Goal: Information Seeking & Learning: Learn about a topic

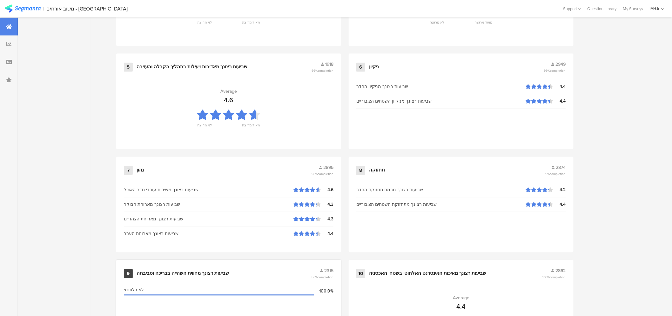
scroll to position [617, 0]
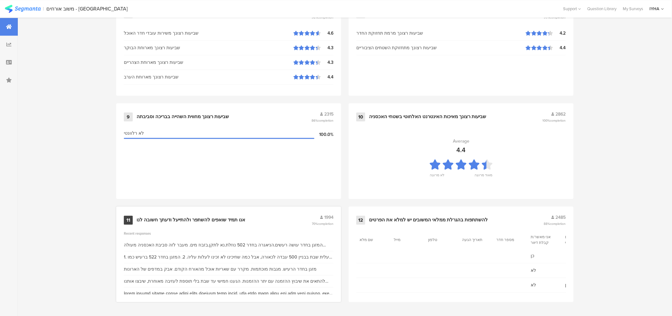
click at [212, 216] on div "11 אנו תמיד שואפים להשתפר ולהתייעל ודעתך חשובה לנו 1994 70% completion" at bounding box center [229, 220] width 210 height 12
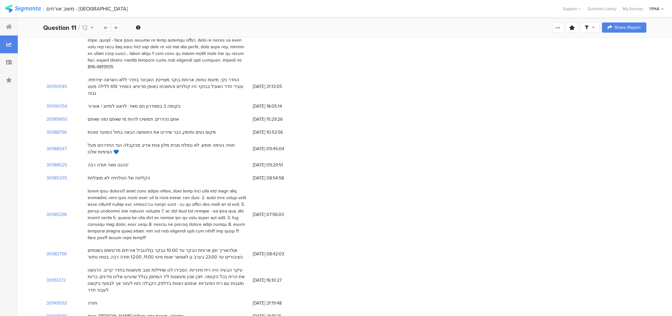
scroll to position [282, 0]
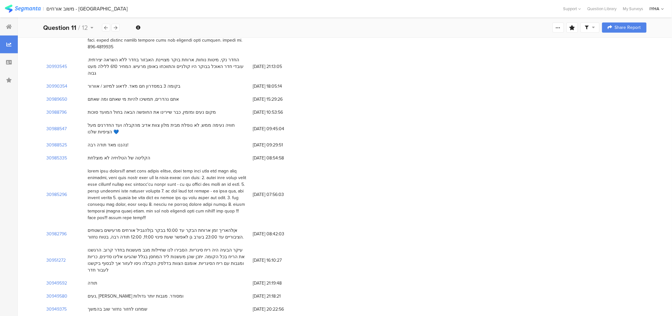
drag, startPoint x: 224, startPoint y: 105, endPoint x: 160, endPoint y: 99, distance: 63.9
click at [114, 122] on div "חוויה נעימה ממש, לא נופלת מבית מלון צוות אדיב מהקבלה ועד החדרנים מעל הציפיות של…" at bounding box center [167, 128] width 159 height 13
drag, startPoint x: 161, startPoint y: 78, endPoint x: 78, endPoint y: 98, distance: 85.4
drag, startPoint x: 138, startPoint y: 68, endPoint x: 103, endPoint y: 69, distance: 34.3
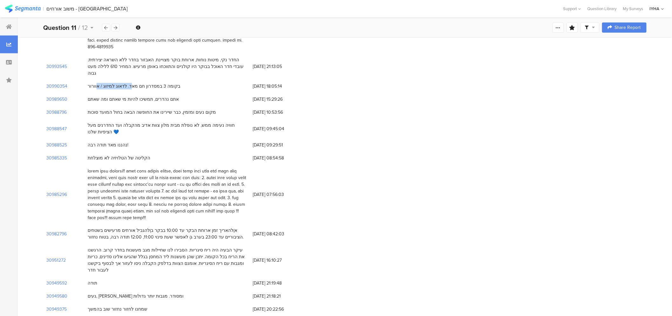
click at [103, 83] on div "בקומה 3 במסדרון חם מאד. לדאוג למיזוג / אוורור" at bounding box center [134, 86] width 93 height 7
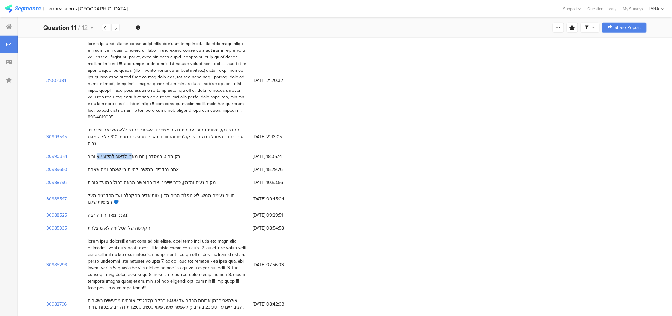
scroll to position [212, 0]
drag, startPoint x: 234, startPoint y: 116, endPoint x: 102, endPoint y: 137, distance: 134.2
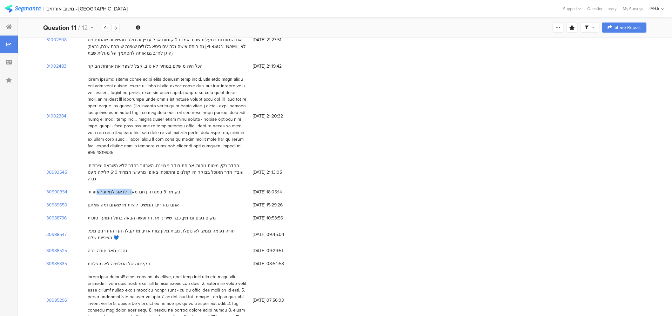
drag, startPoint x: 235, startPoint y: 99, endPoint x: 95, endPoint y: 145, distance: 147.3
click at [95, 145] on div at bounding box center [167, 116] width 165 height 86
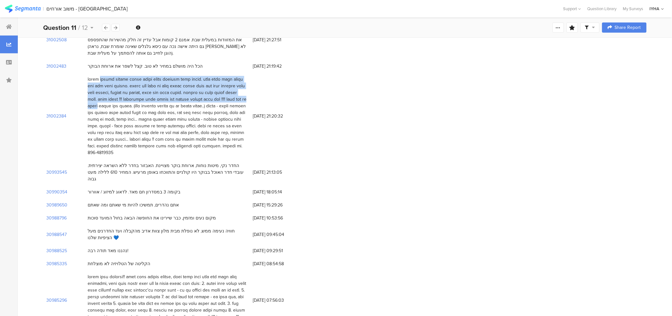
drag, startPoint x: 238, startPoint y: 66, endPoint x: 87, endPoint y: 96, distance: 154.2
click at [87, 96] on div at bounding box center [167, 116] width 165 height 86
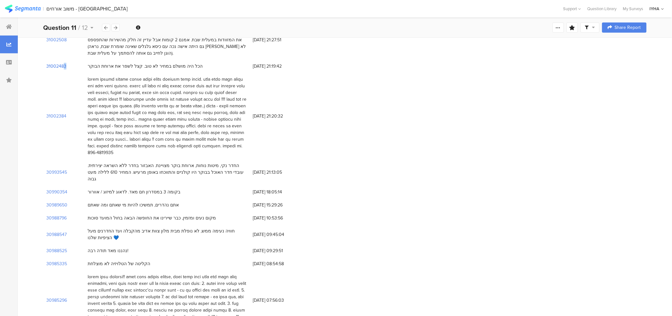
click at [57, 63] on section "31002483" at bounding box center [56, 66] width 20 height 7
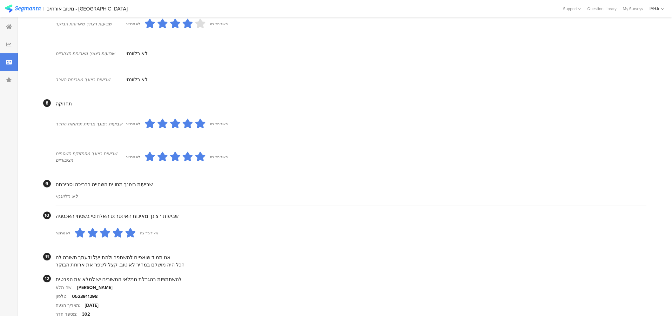
scroll to position [502, 0]
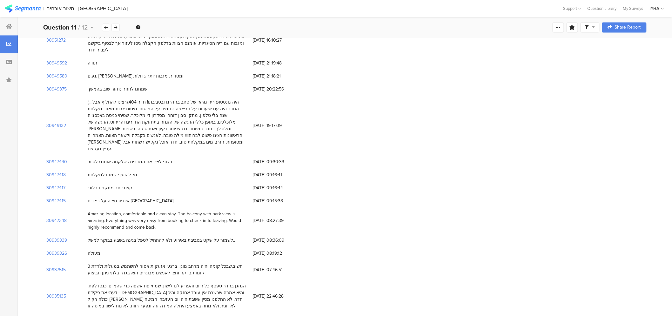
scroll to position [176, 0]
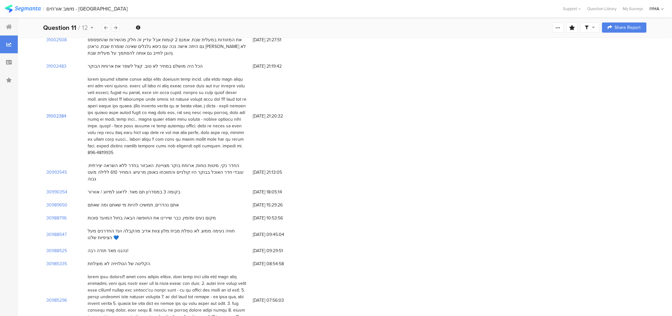
click at [50, 113] on section "31002384" at bounding box center [56, 116] width 20 height 7
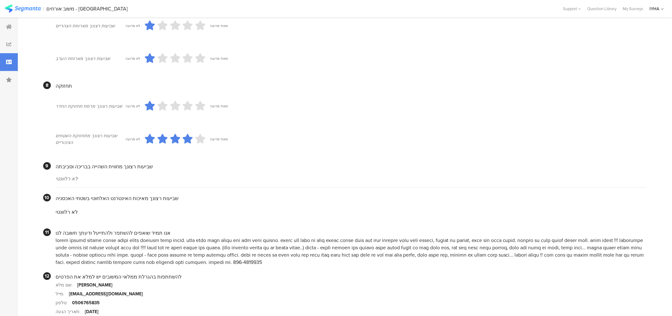
scroll to position [526, 0]
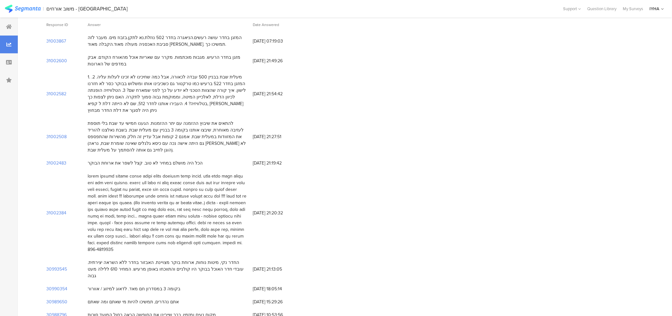
scroll to position [35, 0]
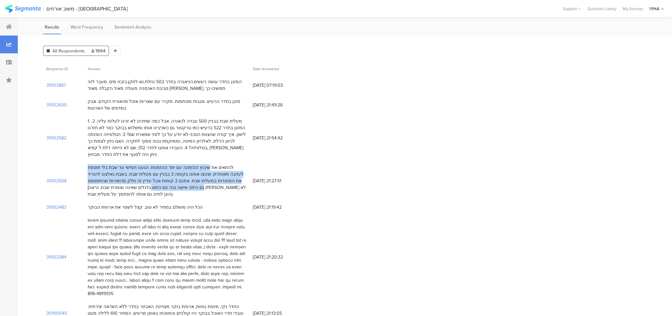
drag, startPoint x: 225, startPoint y: 162, endPoint x: 88, endPoint y: 185, distance: 138.2
click at [88, 184] on div "להתאים את שיבוץ ההזמנה עם יתר ההזמנות. הגענו חמישי עד שבת בלי תוספת לעזיבה מאוח…" at bounding box center [167, 180] width 159 height 33
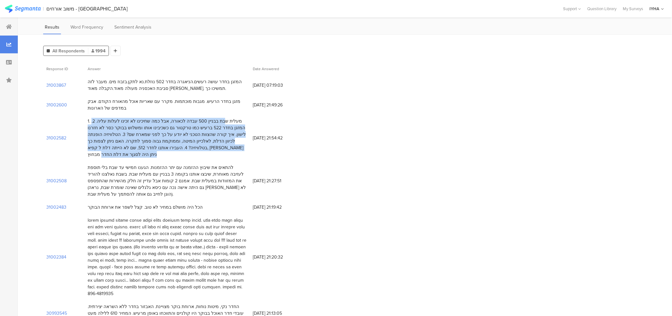
drag, startPoint x: 234, startPoint y: 120, endPoint x: 89, endPoint y: 149, distance: 148.4
click at [89, 149] on div "1. מעלית שבת בבניין 500 עבדה לכאורה, אבל כמה שחיכינו לא זכינו לעלות עליה. 2. המ…" at bounding box center [167, 138] width 159 height 40
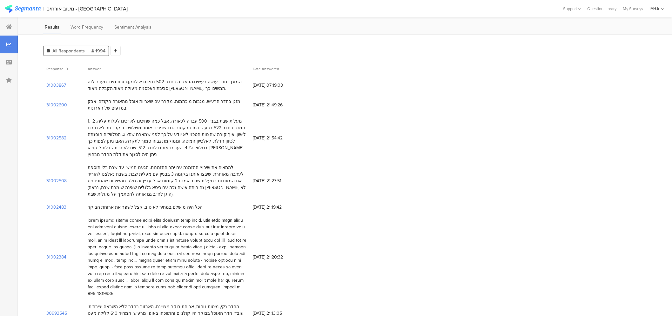
drag, startPoint x: 232, startPoint y: 100, endPoint x: 223, endPoint y: 101, distance: 8.9
click at [223, 101] on div "מזגן בחדר הרעיש. מגבות מוכתמות. מקרר עם שאריות אוכל מהאורח הקודם. אבק במדפים של…" at bounding box center [167, 104] width 159 height 13
drag, startPoint x: 223, startPoint y: 101, endPoint x: 159, endPoint y: 99, distance: 64.5
click at [159, 99] on div "מזגן בחדר הרעיש. מגבות מוכתמות. מקרר עם שאריות אוכל מהאורח הקודם. אבק במדפים של…" at bounding box center [167, 104] width 159 height 13
click at [241, 79] on div "המזגן בחדר עושה רעשים.הניאגרה בחדר 502 נוזלת.נא לתקן.בזבוז מים. מעבר לזה סביבת …" at bounding box center [167, 84] width 159 height 13
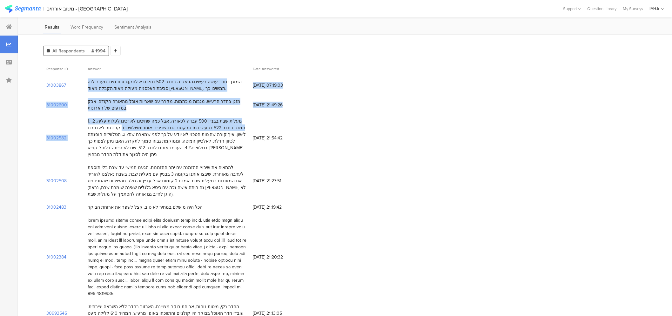
drag, startPoint x: 237, startPoint y: 77, endPoint x: 148, endPoint y: 122, distance: 99.6
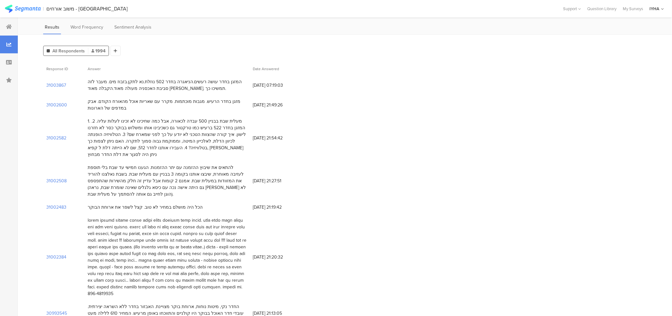
click at [249, 201] on div "הכל היה מושלם במחיר לא טוב. קצל לשפר את ארוחת הבוקר" at bounding box center [167, 207] width 165 height 13
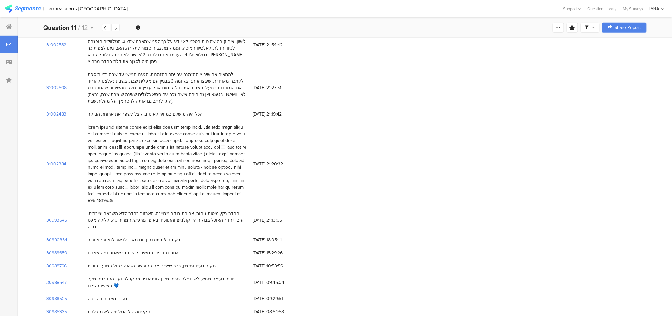
scroll to position [141, 0]
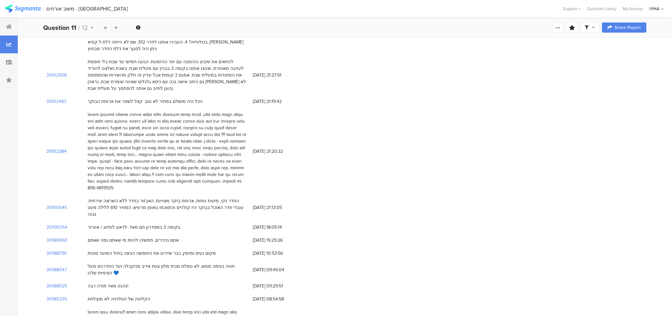
click at [48, 148] on section "31002384" at bounding box center [56, 151] width 20 height 7
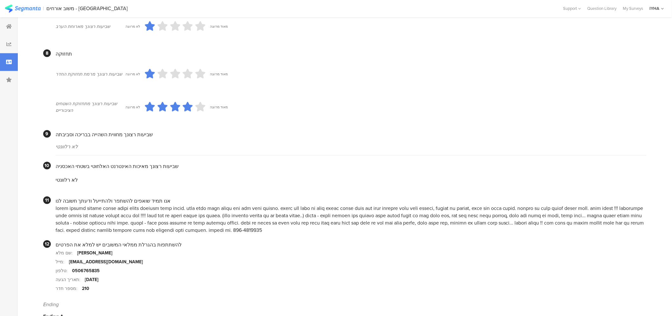
scroll to position [526, 0]
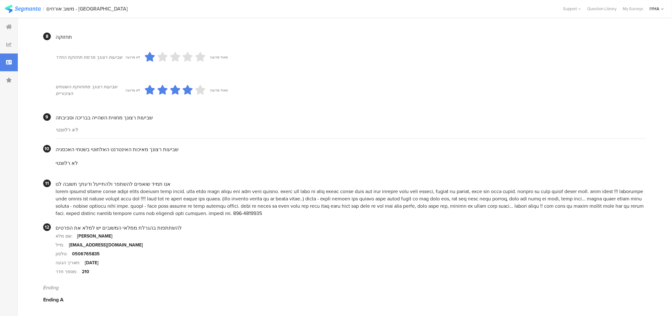
click at [138, 191] on div at bounding box center [351, 202] width 591 height 29
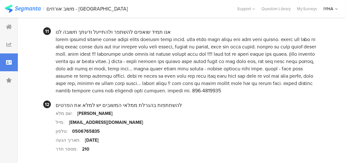
scroll to position [657, 0]
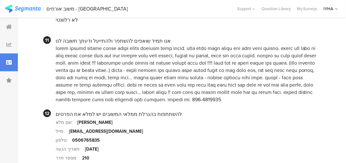
drag, startPoint x: 340, startPoint y: 6, endPoint x: 208, endPoint y: 79, distance: 150.5
click at [208, 79] on div at bounding box center [188, 73] width 265 height 58
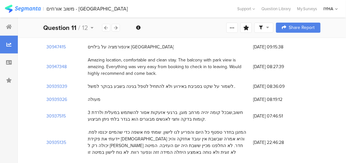
scroll to position [141, 0]
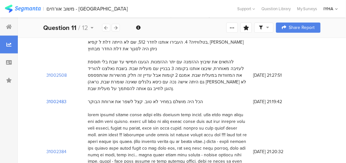
click at [54, 98] on section "31002483" at bounding box center [56, 101] width 20 height 7
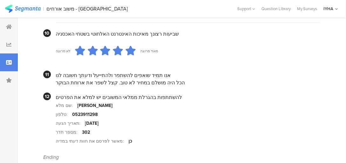
scroll to position [647, 0]
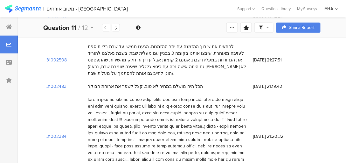
scroll to position [177, 0]
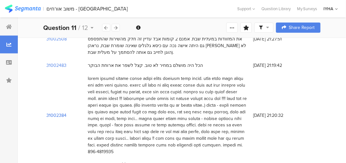
click at [54, 112] on section "31002384" at bounding box center [56, 115] width 20 height 7
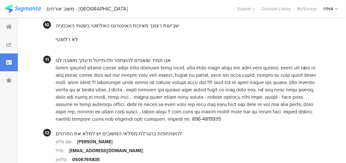
scroll to position [654, 0]
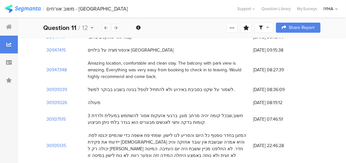
scroll to position [177, 0]
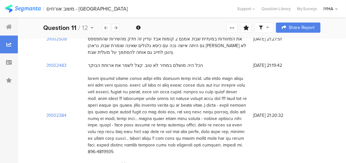
drag, startPoint x: 214, startPoint y: 96, endPoint x: 200, endPoint y: 88, distance: 16.1
click at [213, 96] on div at bounding box center [167, 115] width 159 height 80
click at [185, 75] on div at bounding box center [167, 115] width 159 height 80
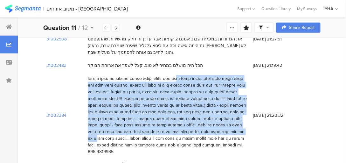
drag, startPoint x: 164, startPoint y: 60, endPoint x: 103, endPoint y: 116, distance: 83.4
click at [103, 116] on div at bounding box center [167, 115] width 159 height 80
click at [182, 105] on div at bounding box center [167, 115] width 159 height 80
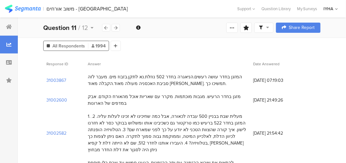
scroll to position [32, 0]
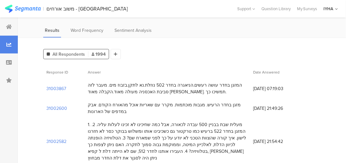
drag, startPoint x: 227, startPoint y: 84, endPoint x: 107, endPoint y: 116, distance: 123.6
click at [227, 88] on div "המזגן בחדר עושה רעשים.הניאגרה בחדר 502 נוזלת.נא לתקן.בזבוז מים. מעבר לזה סביבת …" at bounding box center [167, 88] width 159 height 13
drag, startPoint x: 237, startPoint y: 106, endPoint x: 99, endPoint y: 112, distance: 138.4
click at [91, 113] on div "מזגן בחדר הרעיש. מגבות מוכתמות. מקרר עם שאריות אוכל מהאורח הקודם. אבק במדפים של…" at bounding box center [167, 107] width 159 height 13
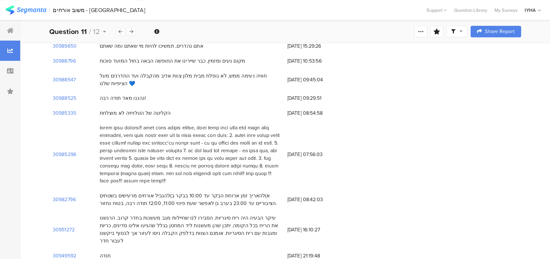
scroll to position [341, 0]
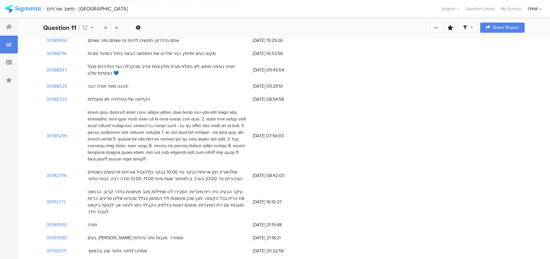
drag, startPoint x: 346, startPoint y: 0, endPoint x: 162, endPoint y: 108, distance: 213.9
click at [162, 109] on div at bounding box center [167, 135] width 159 height 53
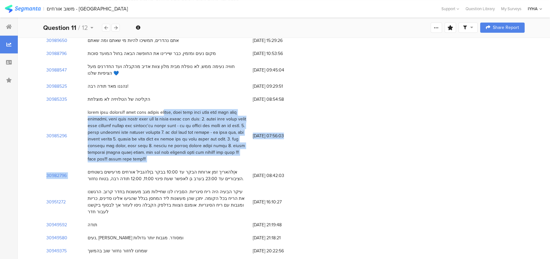
drag, startPoint x: 179, startPoint y: 92, endPoint x: 87, endPoint y: 151, distance: 109.2
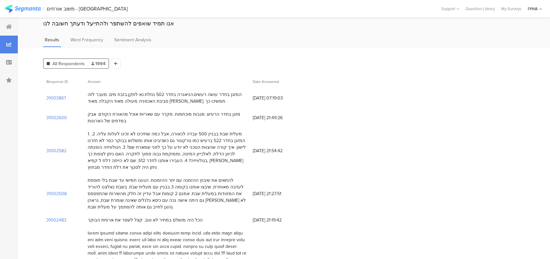
scroll to position [0, 0]
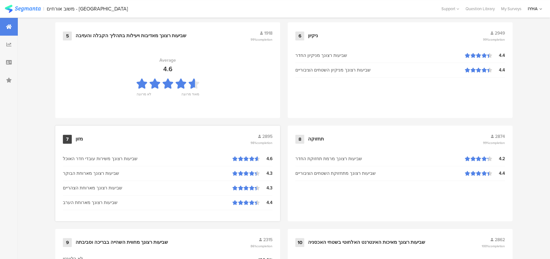
scroll to position [664, 0]
